Goal: Task Accomplishment & Management: Use online tool/utility

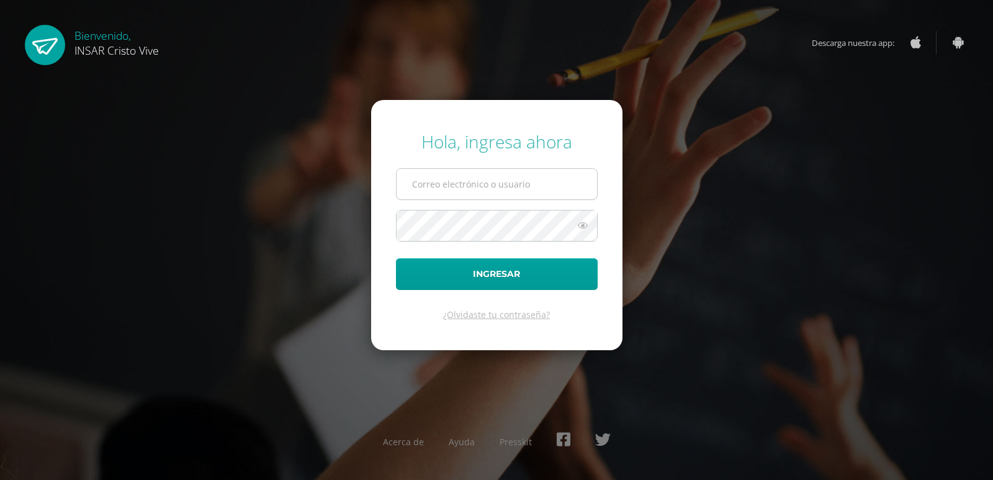
click at [471, 183] on input "text" at bounding box center [497, 184] width 201 height 30
type input "direccion@insarycristovive.edu.gt"
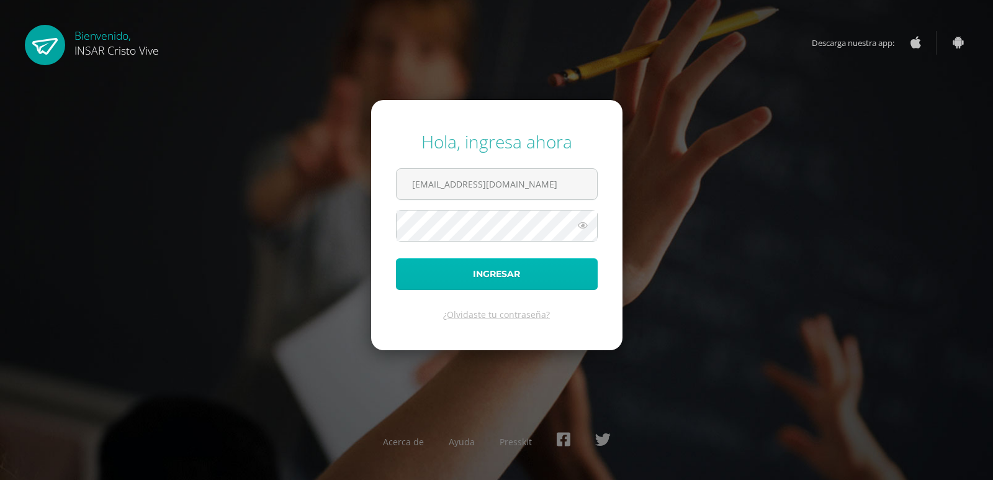
click at [490, 281] on button "Ingresar" at bounding box center [497, 274] width 202 height 32
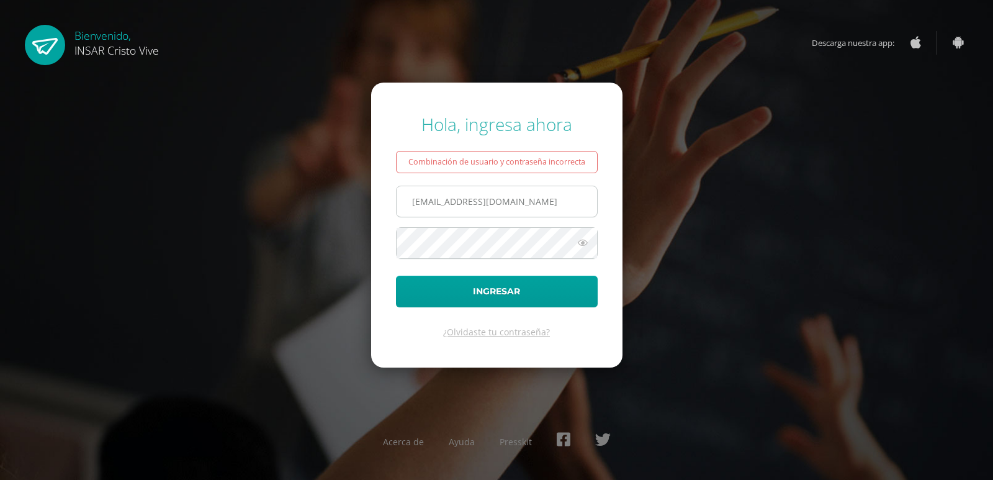
click at [458, 210] on input "direccion@insarycristovive.edu.gt" at bounding box center [497, 201] width 201 height 30
drag, startPoint x: 451, startPoint y: 205, endPoint x: 400, endPoint y: 204, distance: 50.9
click at [400, 204] on input "direccion@insarycristovive.edu.gt" at bounding box center [497, 201] width 201 height 30
type input "neftalicortez@insarycristovive.edu.gt"
click at [382, 227] on form "Hola, ingresa ahora Combinación de usuario y contraseña incorrecta neftalicorte…" at bounding box center [496, 225] width 251 height 284
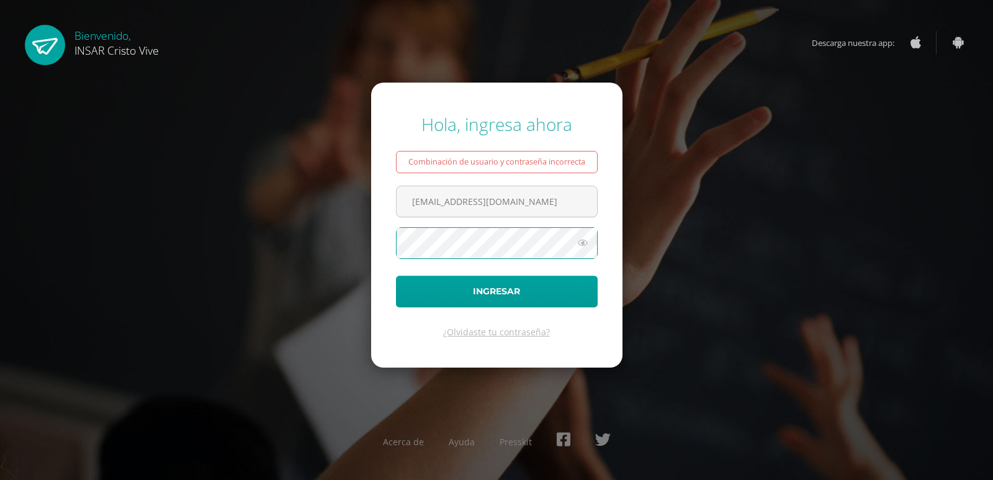
click at [396, 276] on button "Ingresar" at bounding box center [497, 292] width 202 height 32
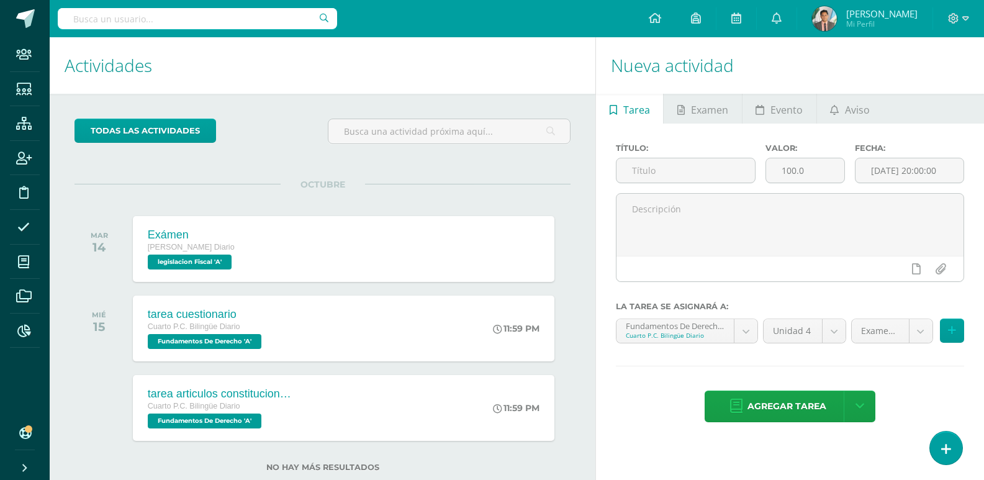
click at [822, 29] on img at bounding box center [824, 18] width 25 height 25
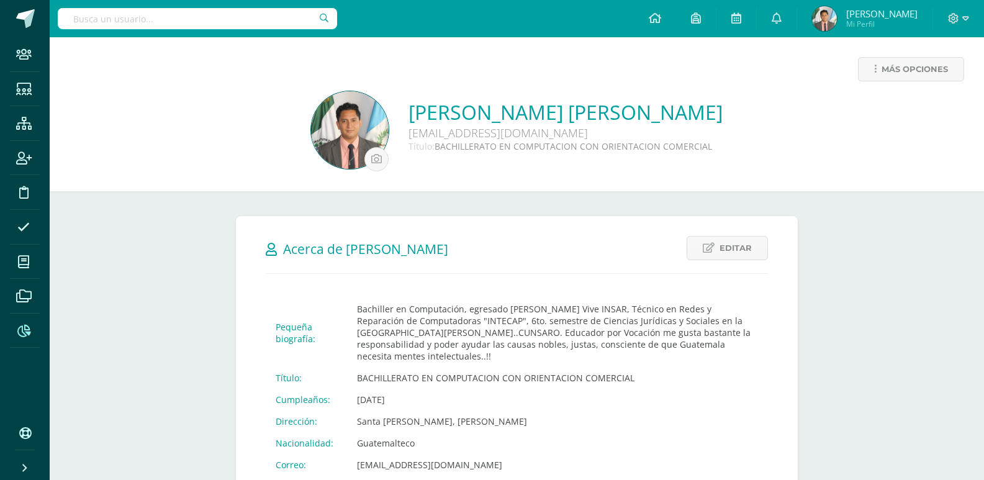
click at [19, 328] on icon at bounding box center [23, 331] width 13 height 12
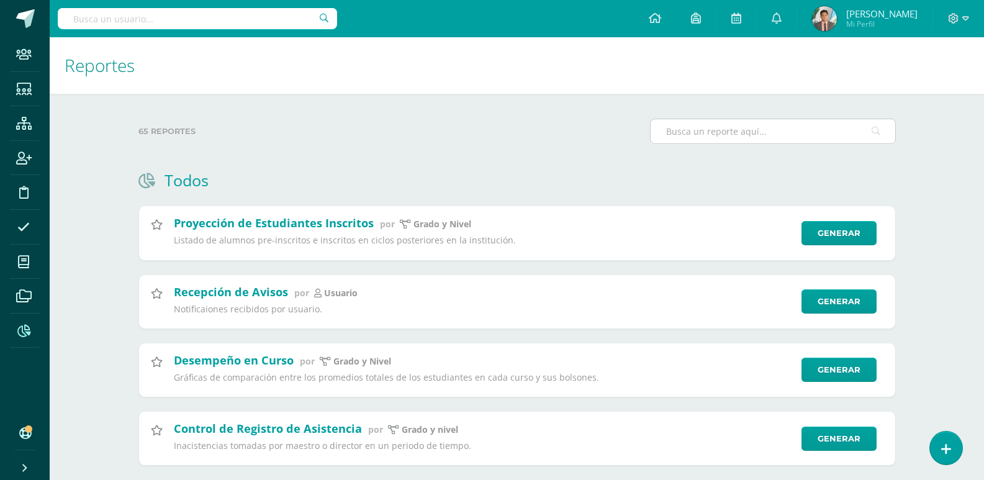
click at [697, 135] on input "text" at bounding box center [773, 131] width 245 height 24
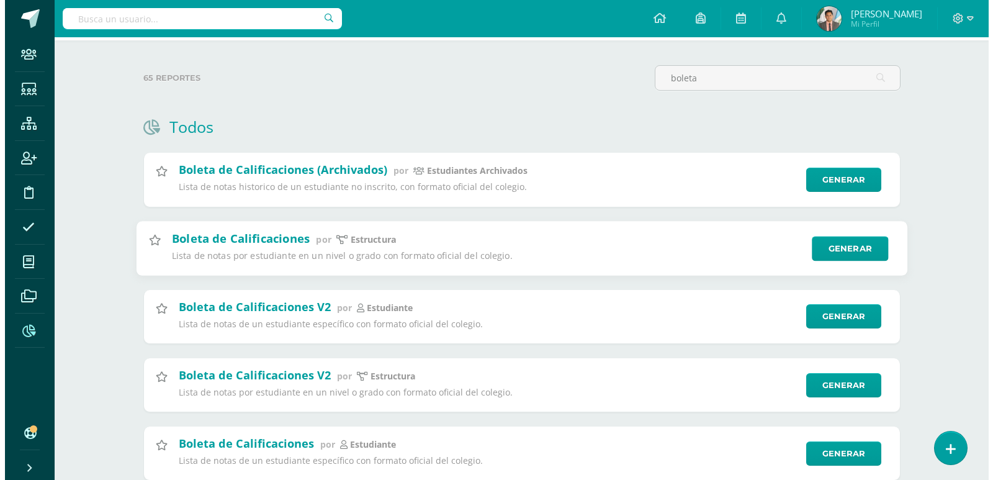
scroll to position [93, 0]
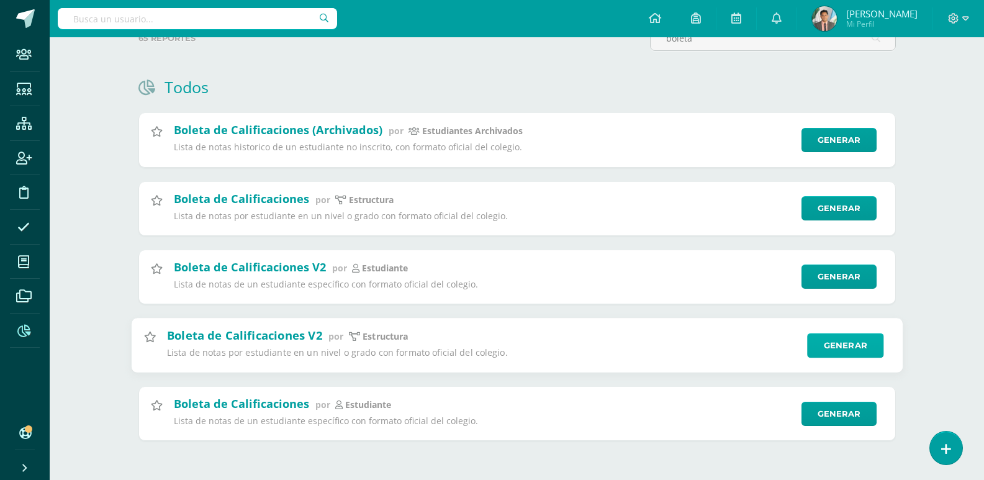
type input "boleta"
click at [815, 341] on link "Generar" at bounding box center [845, 345] width 76 height 25
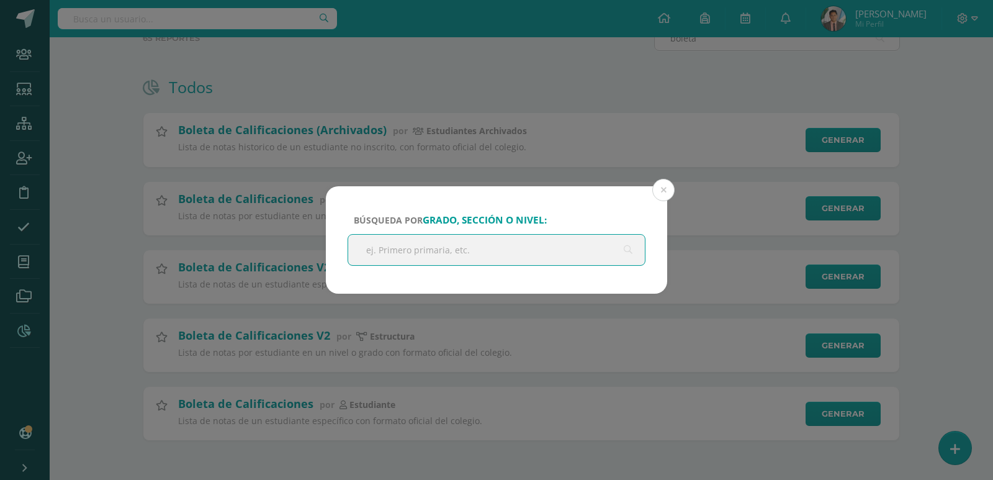
click at [444, 245] on input "text" at bounding box center [496, 250] width 297 height 30
type input "finan"
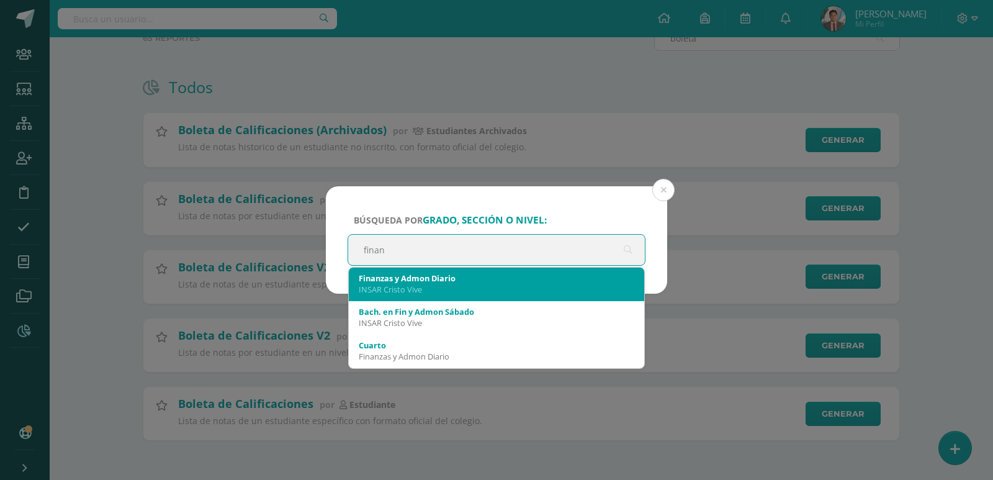
click at [441, 284] on div "INSAR Cristo Vive" at bounding box center [497, 289] width 276 height 11
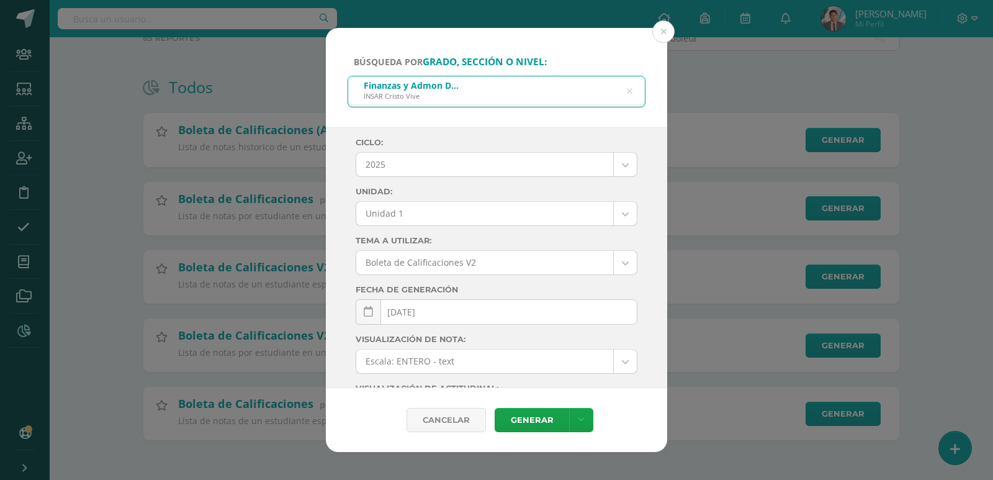
click at [430, 214] on body "Búsqueda por grado, sección o nivel: Finanzas y Admon Diario INSAR Cristo Vive …" at bounding box center [496, 193] width 993 height 573
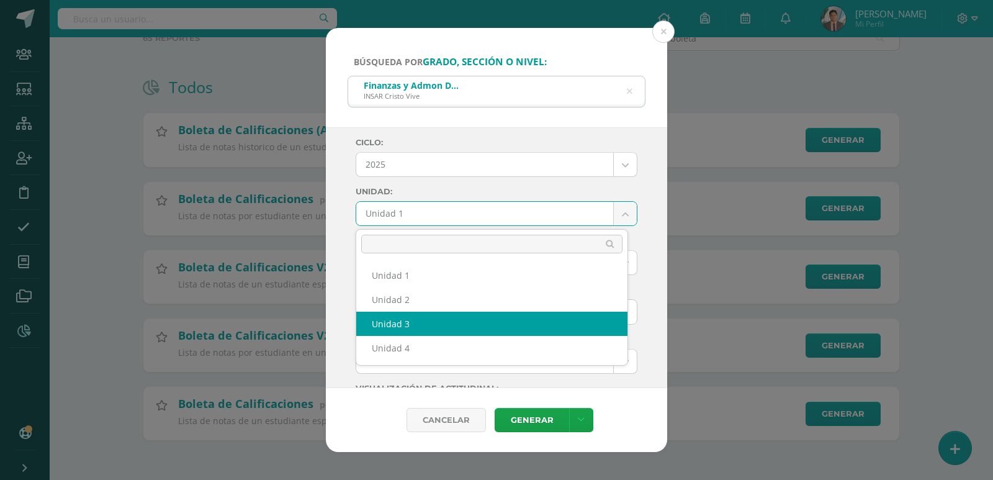
select select "Unidad 3"
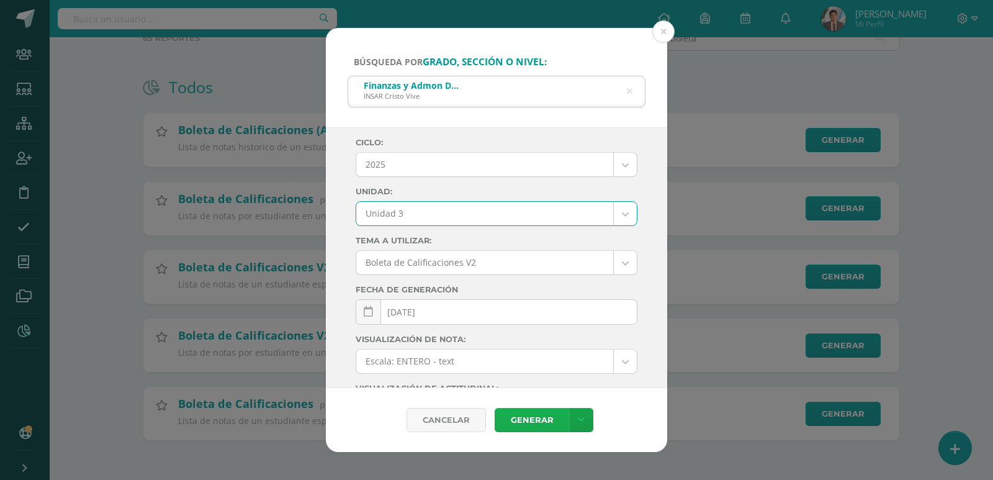
click at [530, 425] on link "Generar" at bounding box center [532, 420] width 75 height 24
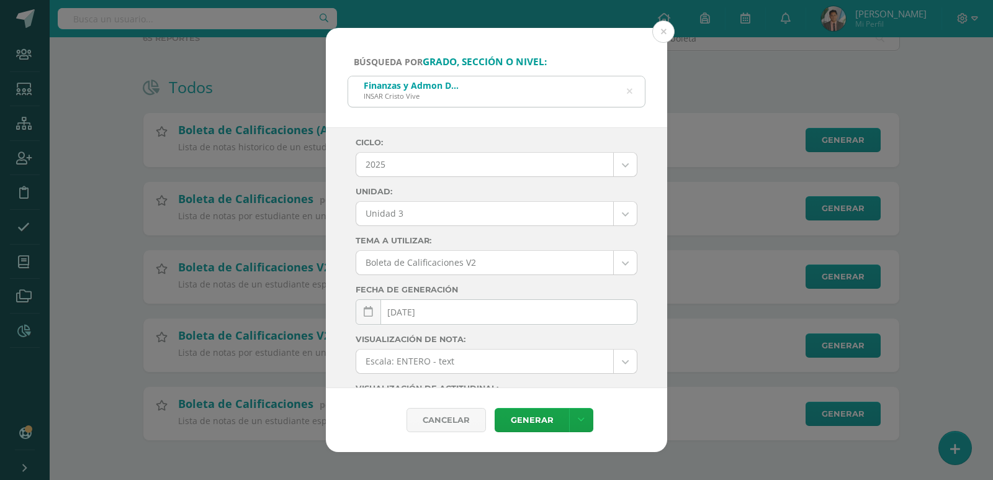
click at [505, 97] on div "Finanzas y Admon Diario INSAR Cristo Vive" at bounding box center [496, 90] width 297 height 28
click at [634, 89] on div "Finanzas y Admon Diario INSAR Cristo Vive" at bounding box center [496, 90] width 297 height 28
click at [630, 91] on icon at bounding box center [630, 91] width 26 height 26
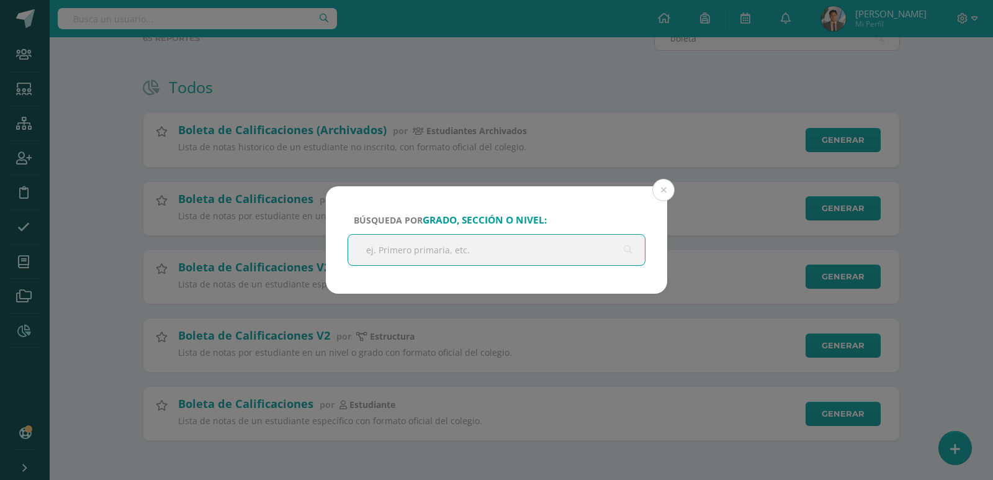
click at [497, 242] on input "text" at bounding box center [496, 250] width 297 height 30
type input "finan"
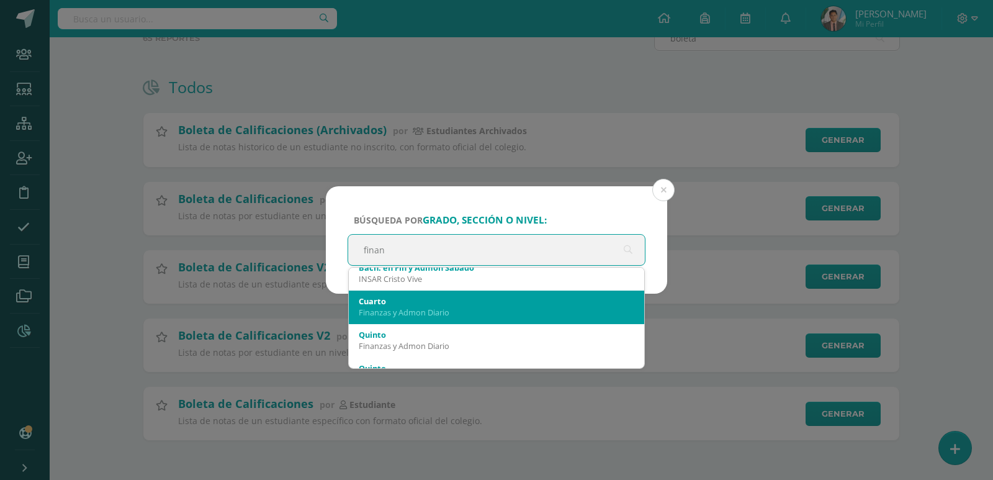
scroll to position [62, 0]
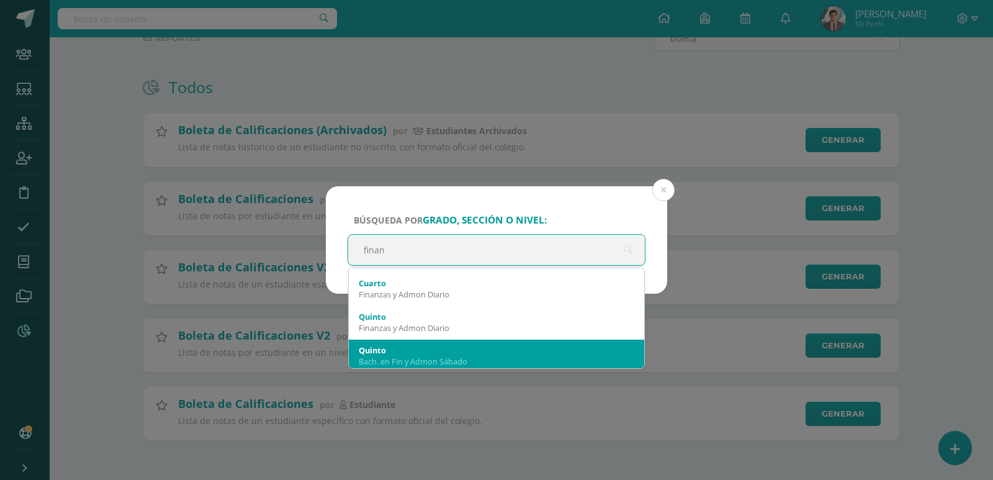
click at [490, 354] on div "Quinto" at bounding box center [497, 350] width 276 height 11
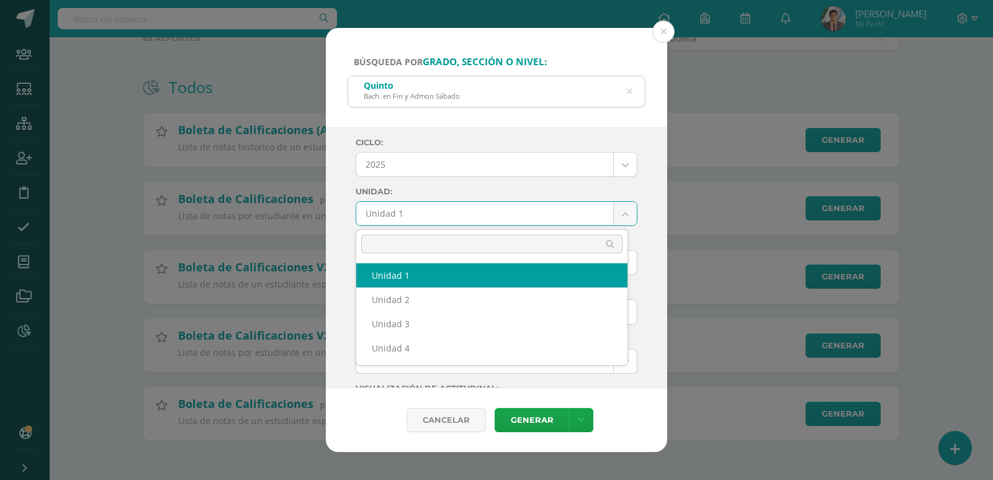
click at [509, 207] on body "Búsqueda por grado, sección o nivel: [PERSON_NAME]. en Fin y [PERSON_NAME][DATE…" at bounding box center [496, 193] width 993 height 573
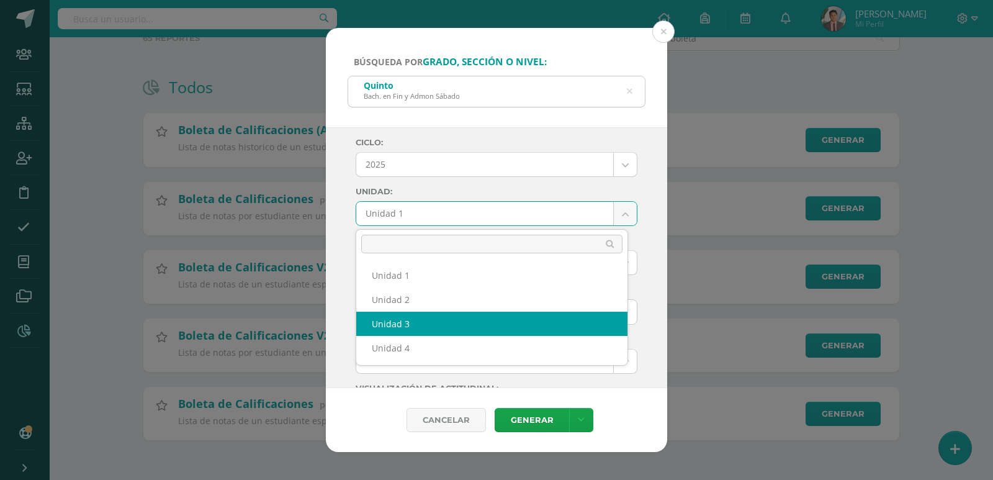
select select "Unidad 3"
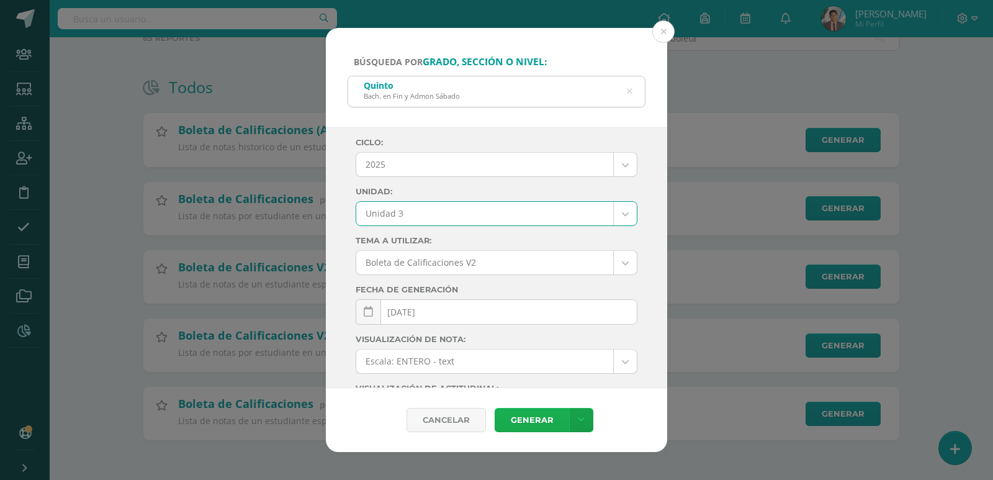
click at [523, 414] on link "Generar" at bounding box center [532, 420] width 75 height 24
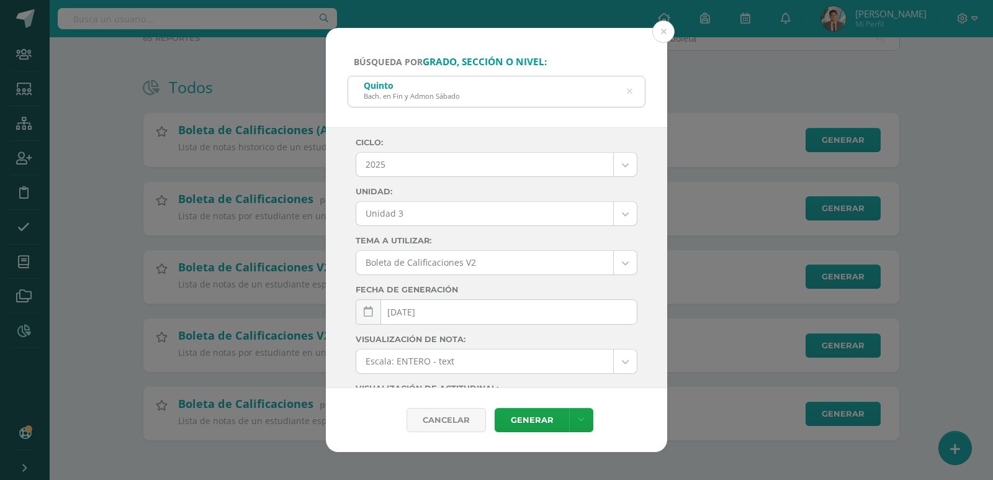
click at [633, 93] on div "[PERSON_NAME]. en Fin y [PERSON_NAME][DATE]" at bounding box center [496, 90] width 297 height 28
click at [629, 91] on icon at bounding box center [630, 92] width 6 height 32
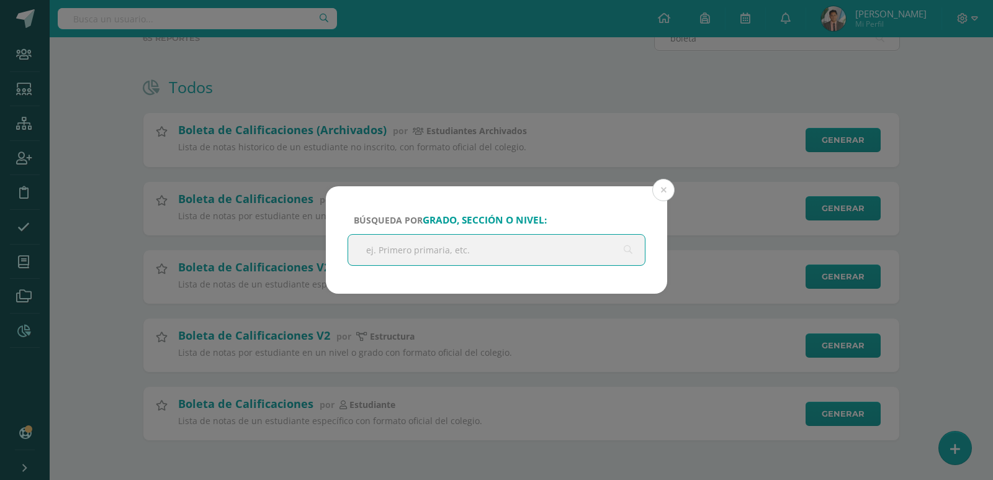
click at [426, 256] on input "text" at bounding box center [496, 250] width 297 height 30
type input "finan"
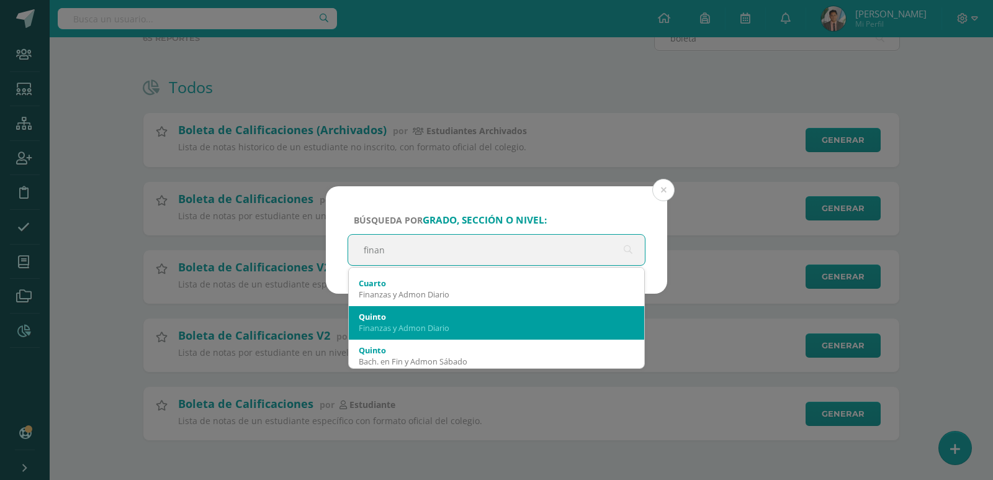
click at [474, 330] on div "Finanzas y Admon Diario" at bounding box center [497, 327] width 276 height 11
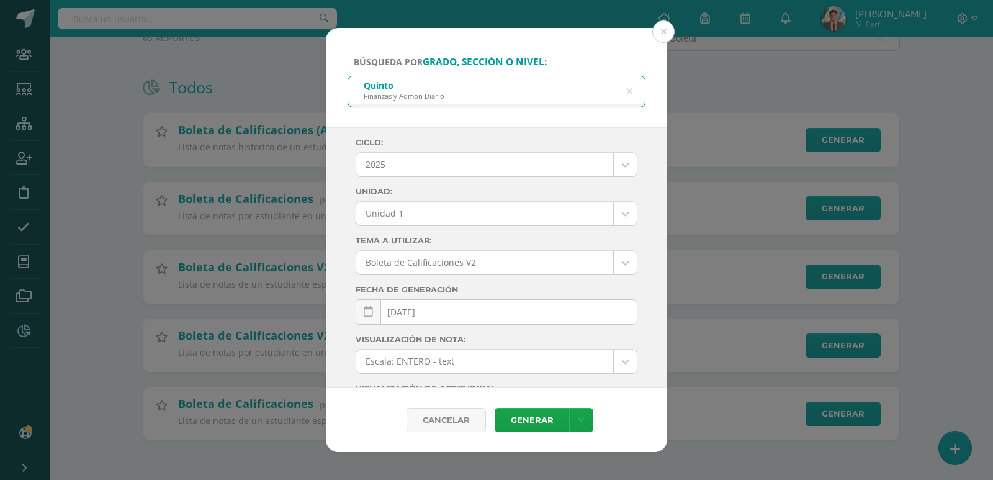
click at [409, 215] on body "Búsqueda por grado, sección o nivel: [PERSON_NAME] y Admon Diario finan Ciclo: …" at bounding box center [496, 193] width 993 height 573
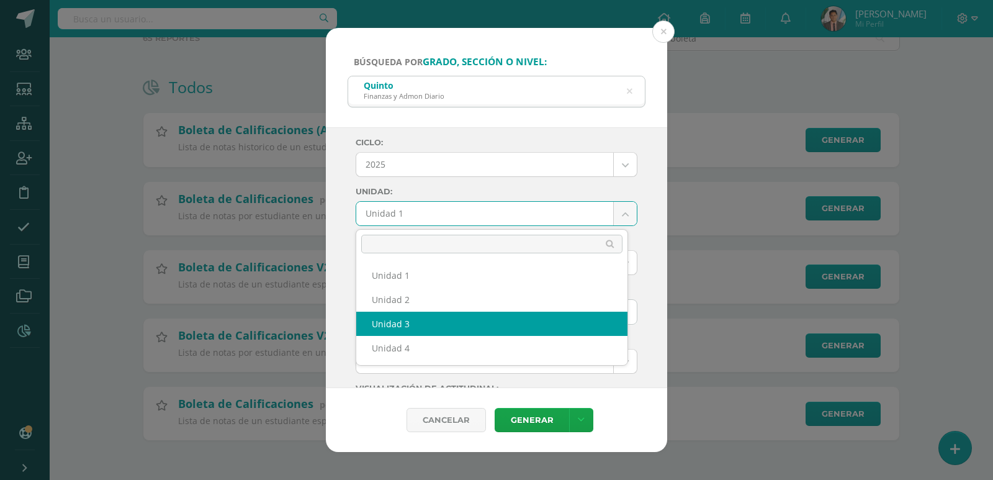
select select "Unidad 3"
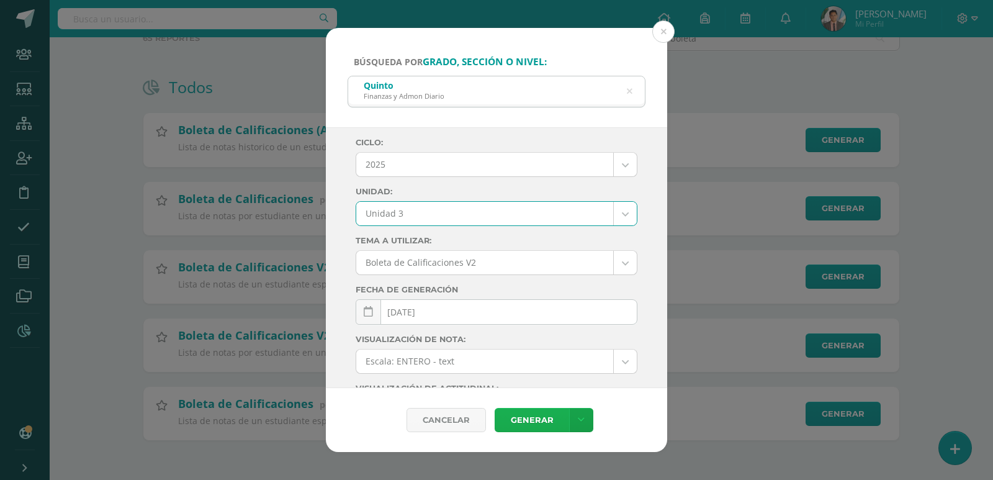
click at [533, 417] on link "Generar" at bounding box center [532, 420] width 75 height 24
